Goal: Transaction & Acquisition: Book appointment/travel/reservation

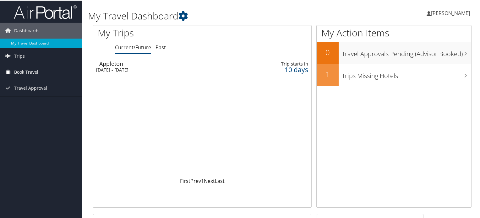
drag, startPoint x: 24, startPoint y: 69, endPoint x: 35, endPoint y: 78, distance: 13.9
click at [24, 69] on span "Book Travel" at bounding box center [26, 72] width 24 height 16
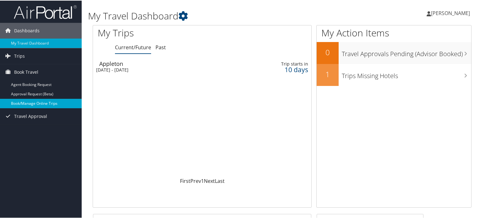
click at [28, 103] on link "Book/Manage Online Trips" at bounding box center [41, 102] width 82 height 9
click at [24, 103] on link "Book/Manage Online Trips" at bounding box center [41, 102] width 82 height 9
click at [25, 101] on link "Book/Manage Online Trips" at bounding box center [41, 102] width 82 height 9
